Goal: Information Seeking & Learning: Find specific fact

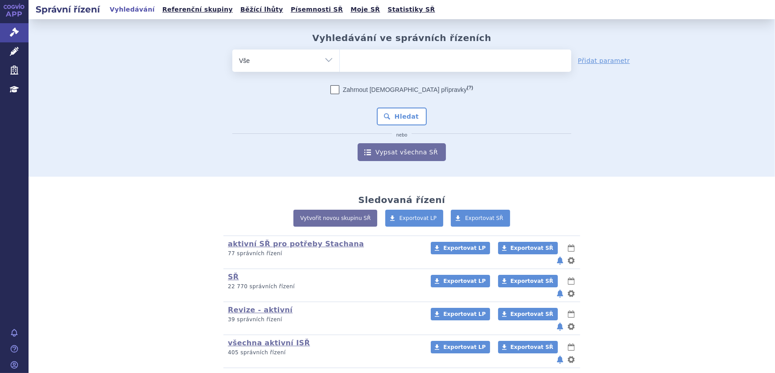
click at [371, 61] on ul at bounding box center [455, 59] width 231 height 19
click at [340, 61] on select at bounding box center [339, 60] width 0 height 22
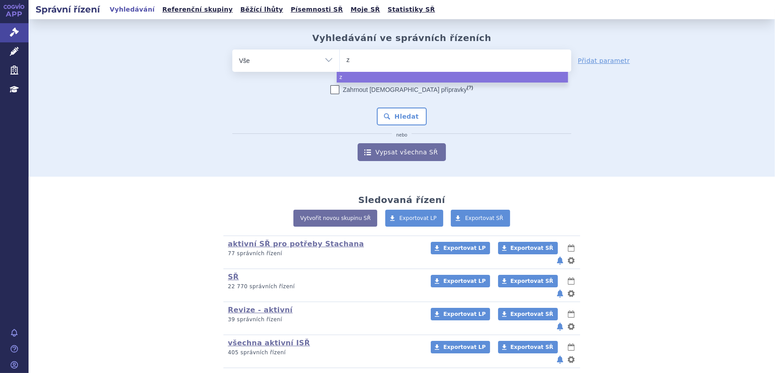
type input "zy"
type input "zyt"
type input "zyti"
type input "zytig"
type input "zytiga"
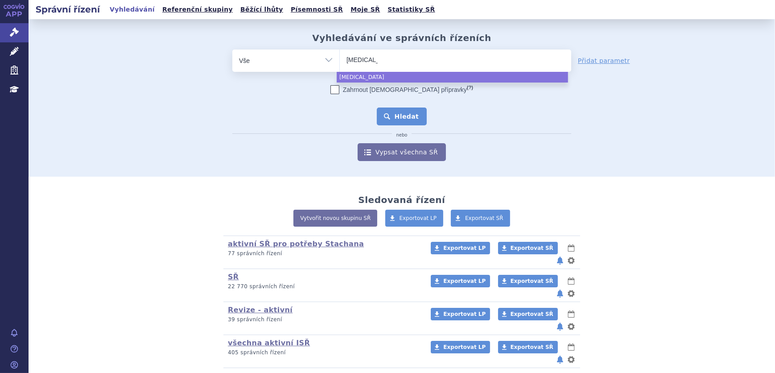
select select "zytiga"
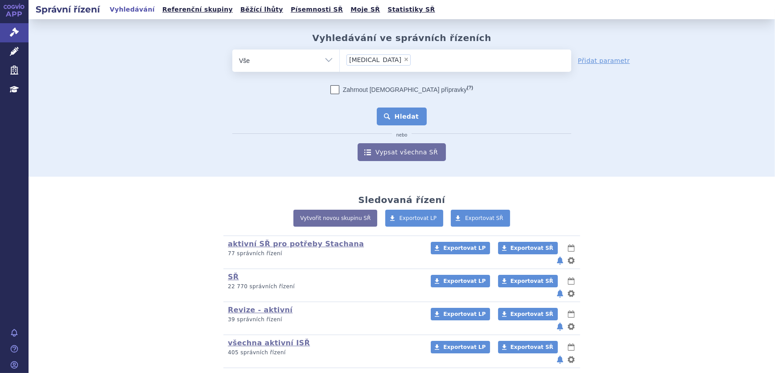
click at [384, 113] on button "Hledat" at bounding box center [402, 116] width 50 height 18
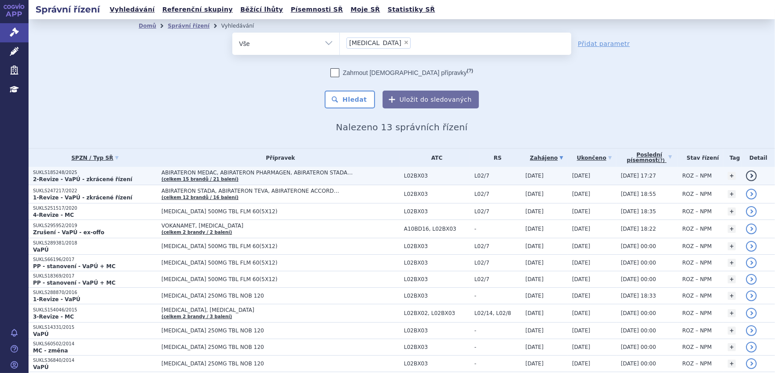
click at [123, 181] on p "2-Revize - VaPÚ - zkrácené řízení" at bounding box center [95, 179] width 124 height 7
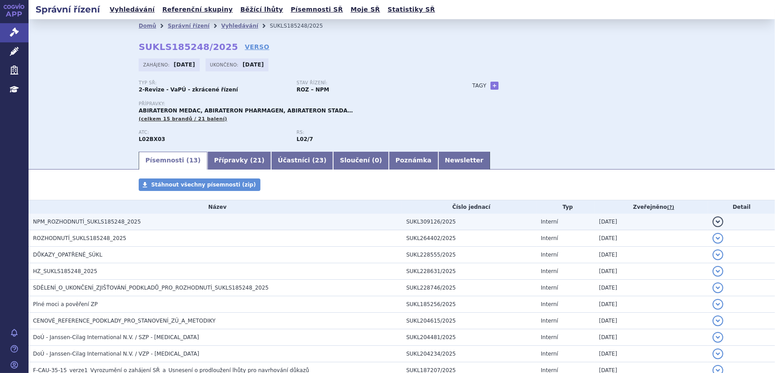
click at [113, 223] on span "NPM_ROZHODNUTÍ_SUKLS185248_2025" at bounding box center [87, 222] width 108 height 6
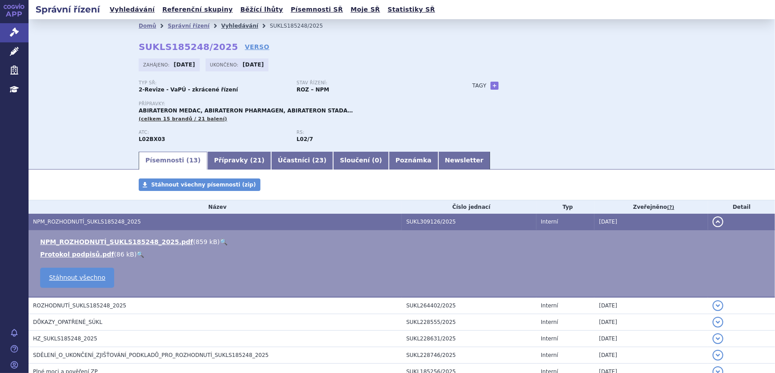
click at [229, 28] on link "Vyhledávání" at bounding box center [239, 26] width 37 height 6
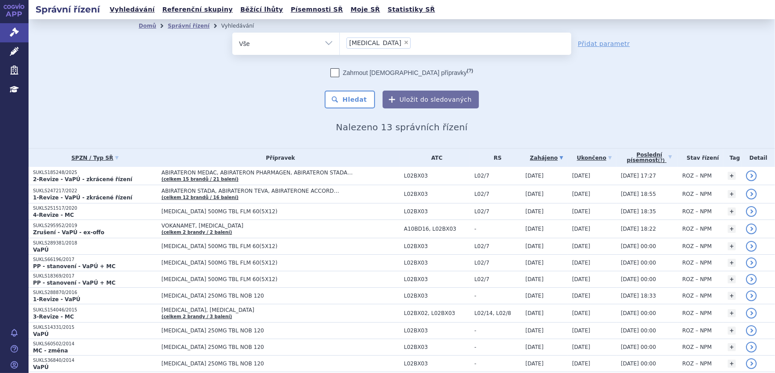
click at [404, 42] on span "×" at bounding box center [406, 42] width 5 height 5
click at [340, 42] on select "zytiga" at bounding box center [339, 43] width 0 height 22
select select
type input "au"
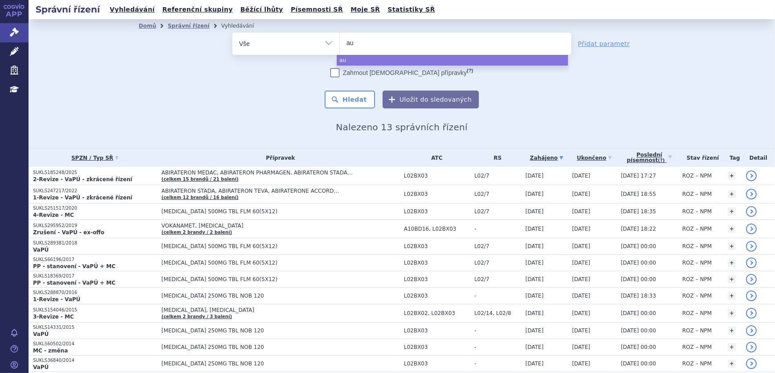
type input "aub"
type input "auba"
type input "aubagi"
type input "aubagio"
select select "aubagio"
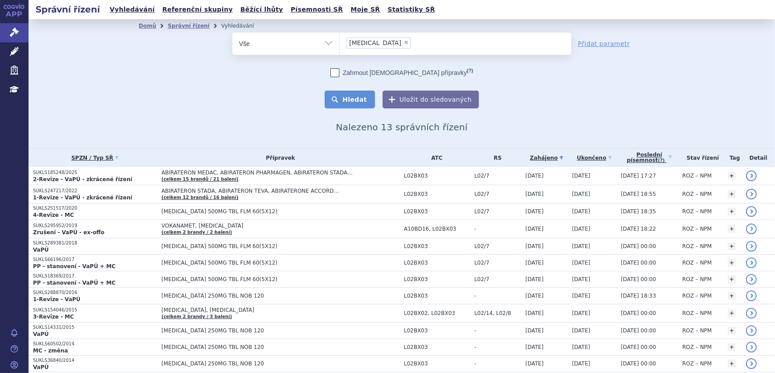
click at [360, 95] on button "Hledat" at bounding box center [350, 100] width 50 height 18
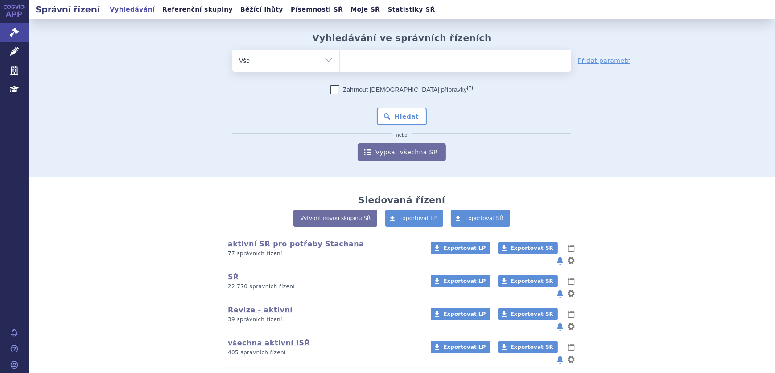
click at [355, 64] on ul at bounding box center [455, 59] width 231 height 19
click at [340, 64] on select at bounding box center [339, 60] width 0 height 22
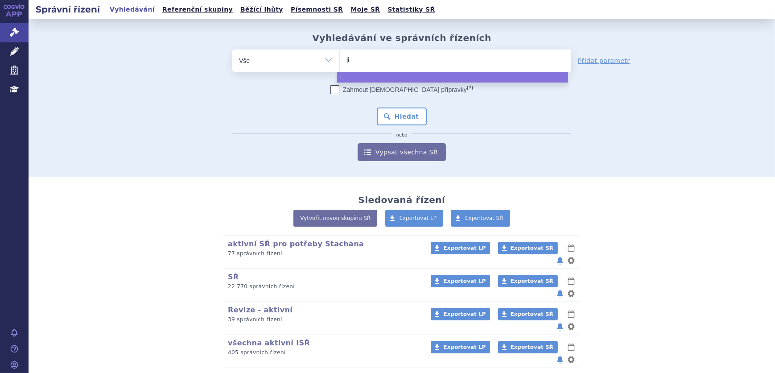
type input "jiv"
type input "jivi"
select select "jivi"
click at [402, 116] on button "Hledat" at bounding box center [402, 116] width 50 height 18
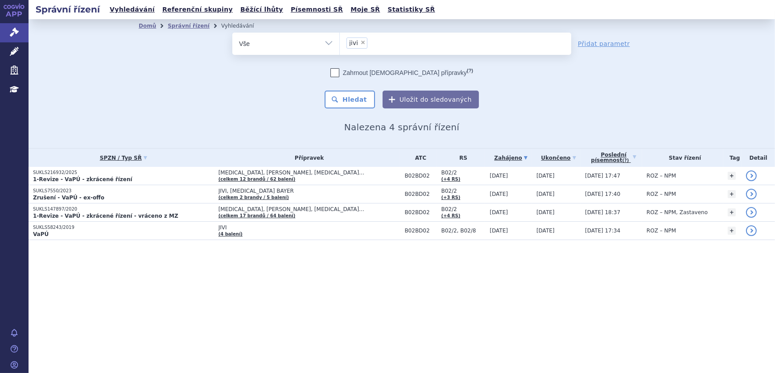
click at [361, 43] on span "×" at bounding box center [362, 42] width 5 height 5
click at [340, 43] on select "jivi" at bounding box center [339, 43] width 0 height 22
select select
type input "si"
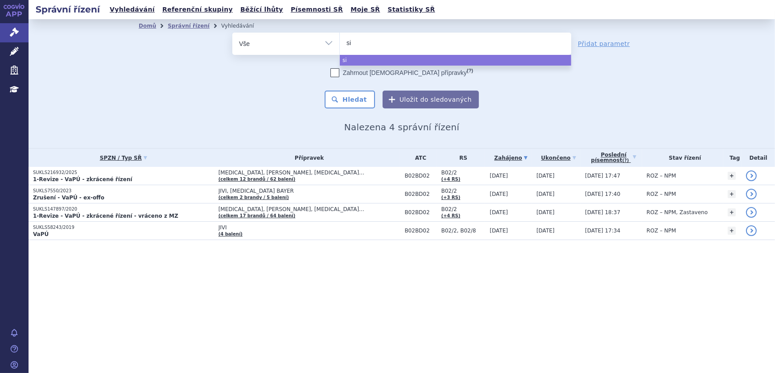
type input "sim"
type input "simp"
type input "simpo"
type input "[MEDICAL_DATA]"
select select "[MEDICAL_DATA]"
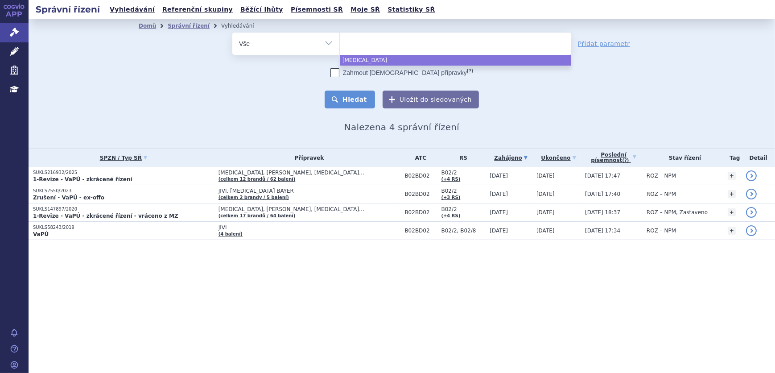
click at [361, 105] on button "Hledat" at bounding box center [350, 100] width 50 height 18
